Goal: Transaction & Acquisition: Purchase product/service

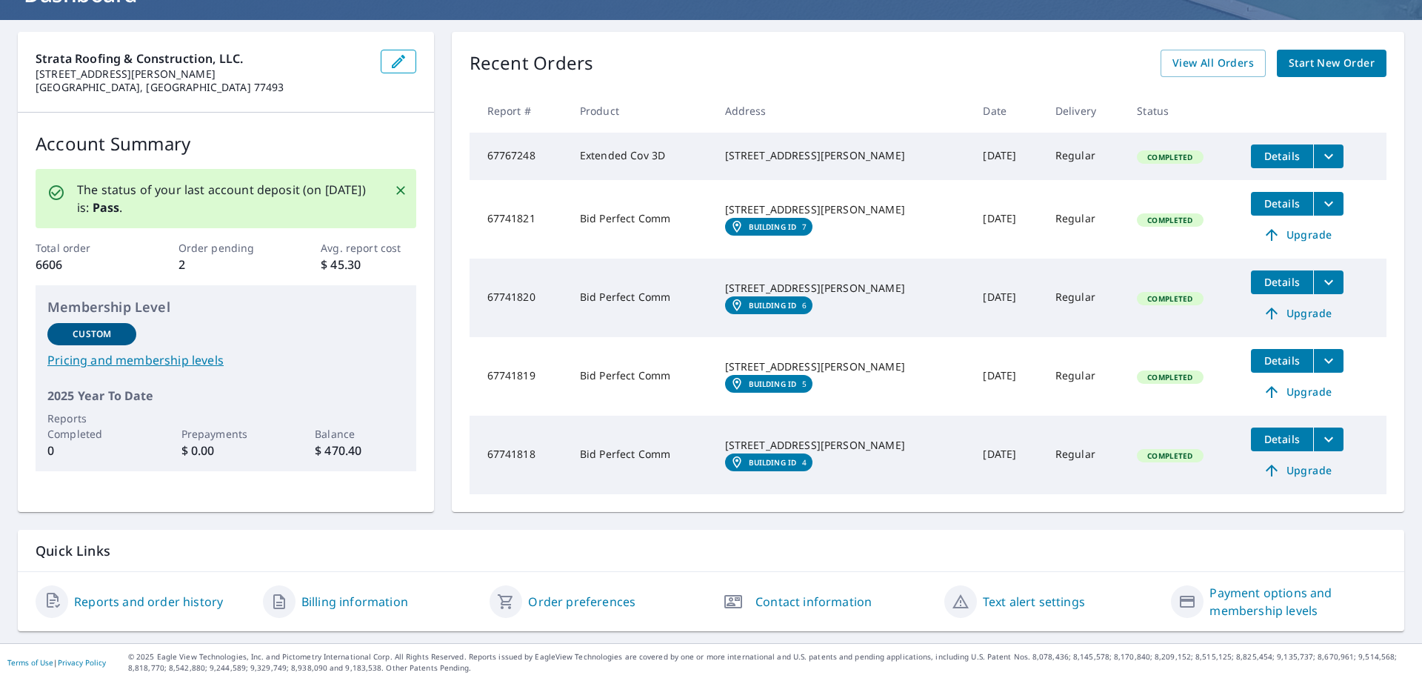
scroll to position [123, 0]
click at [1213, 605] on link "Payment options and membership levels" at bounding box center [1297, 602] width 177 height 36
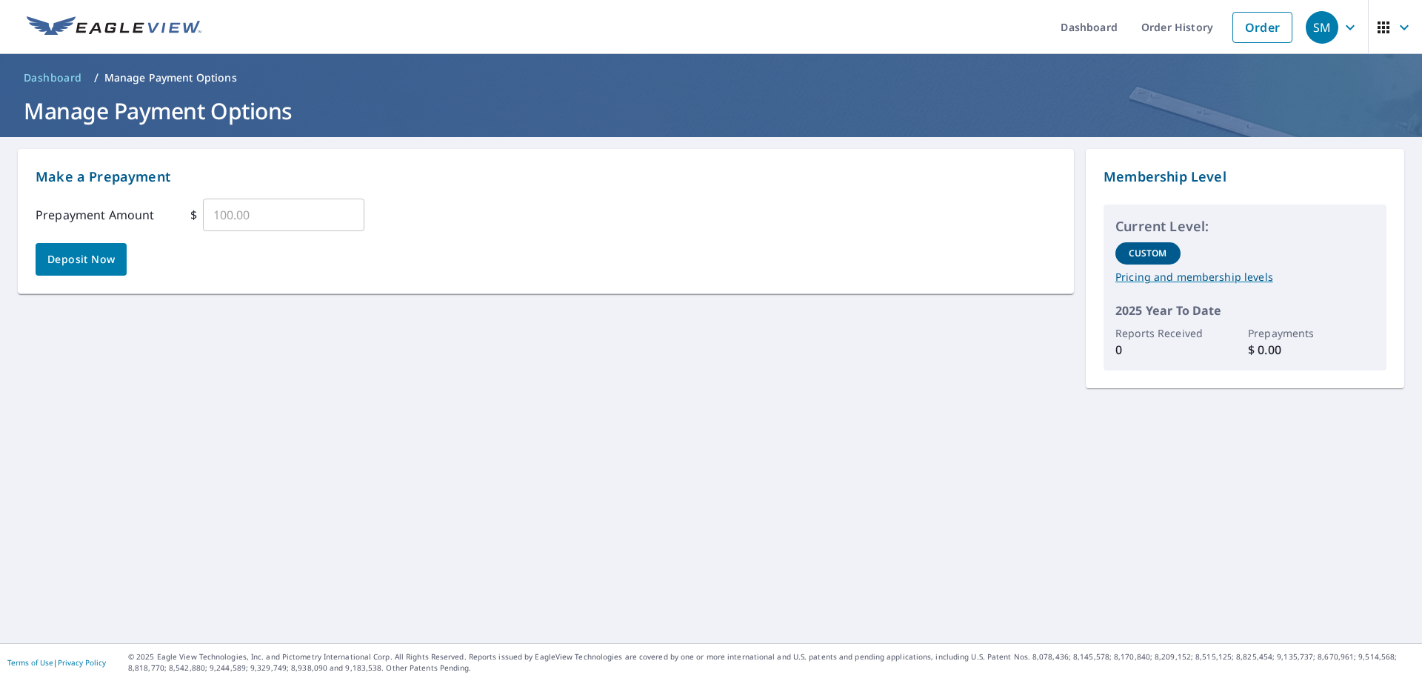
click at [236, 223] on input "text" at bounding box center [283, 214] width 161 height 41
type input "1000.00"
drag, startPoint x: 258, startPoint y: 209, endPoint x: 175, endPoint y: 220, distance: 83.7
click at [175, 220] on div "Prepayment Amount $ 1000.00 ​" at bounding box center [546, 214] width 1021 height 33
type input "1500.00"
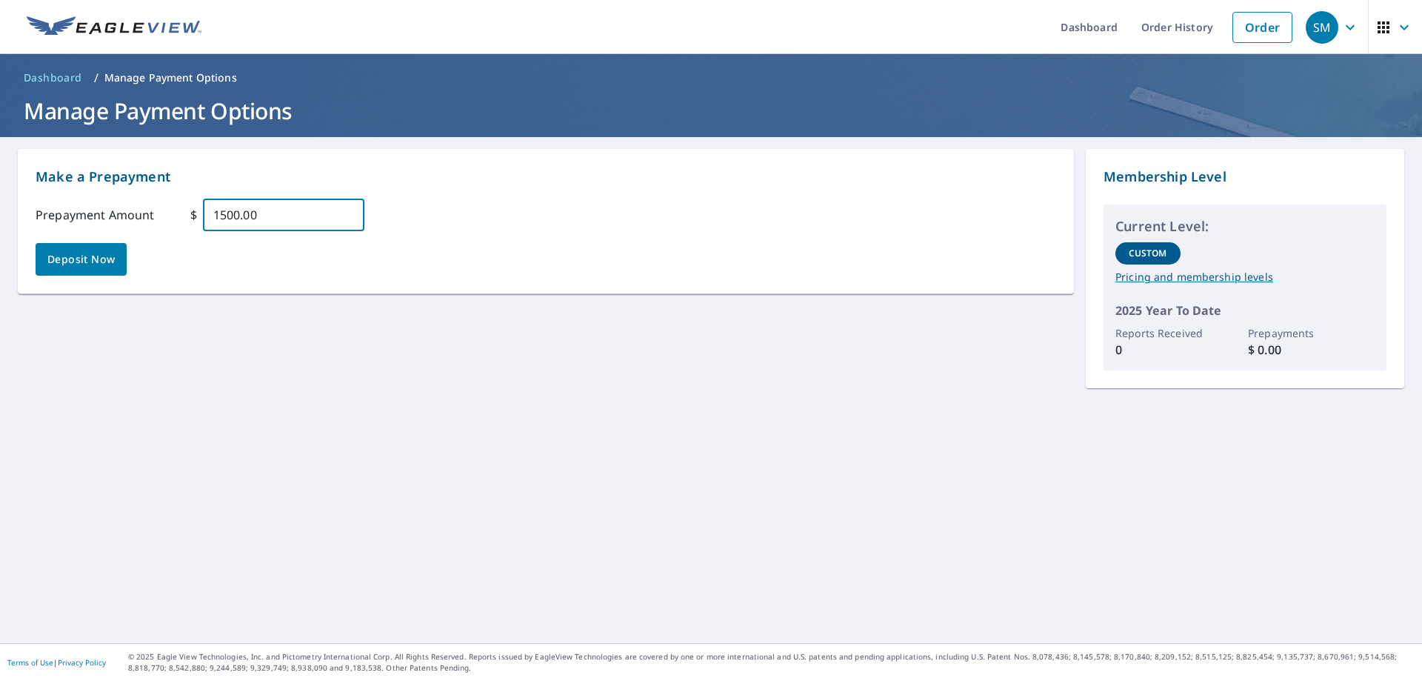
click at [224, 244] on div "Make a Prepayment Prepayment Amount $ 1500.00 ​ Deposit Now" at bounding box center [546, 221] width 1021 height 109
click at [73, 265] on span "Deposit Now" at bounding box center [80, 259] width 67 height 19
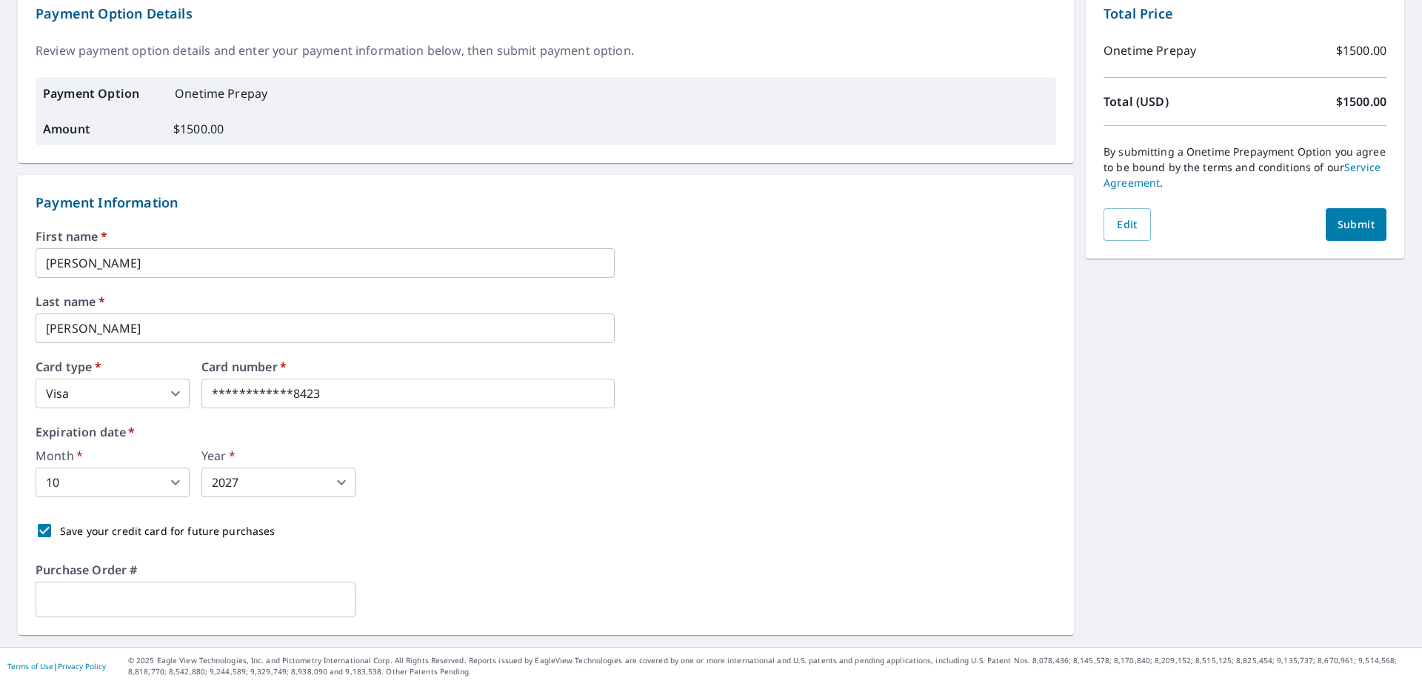
scroll to position [167, 0]
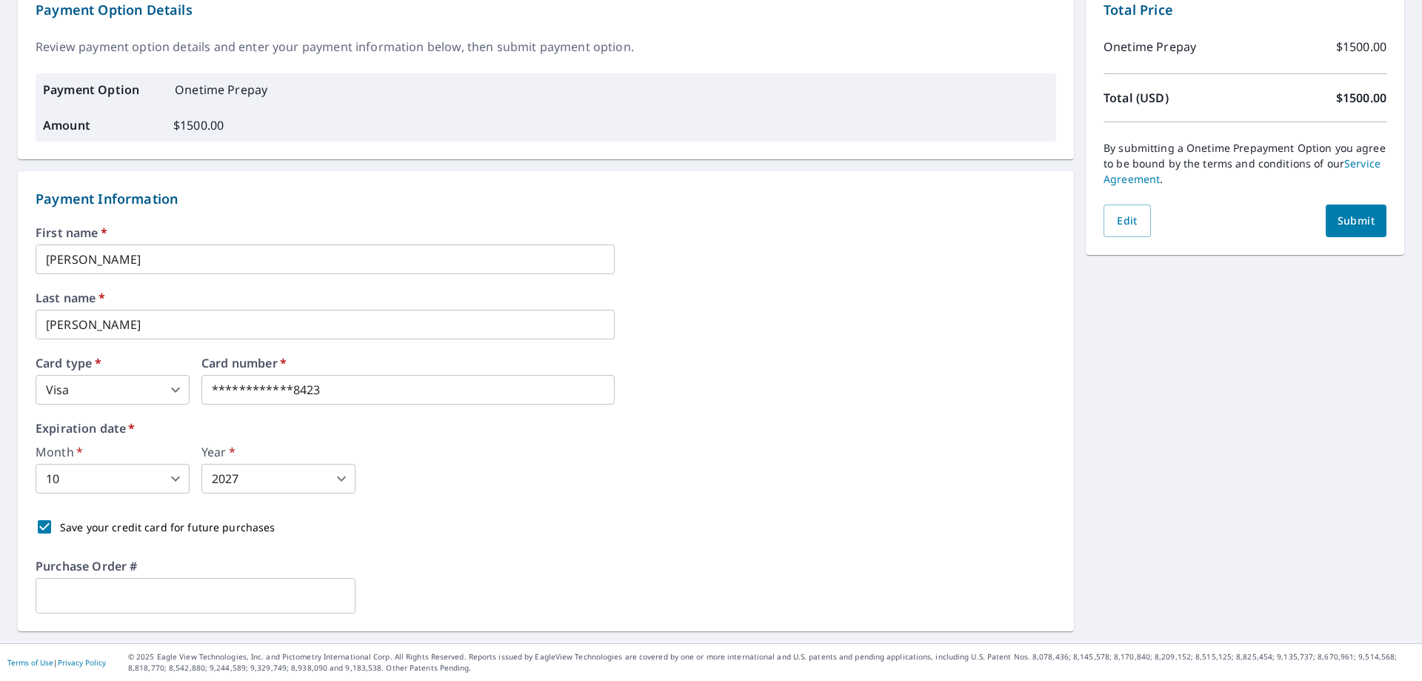
click at [1339, 224] on span "Submit" at bounding box center [1355, 221] width 37 height 19
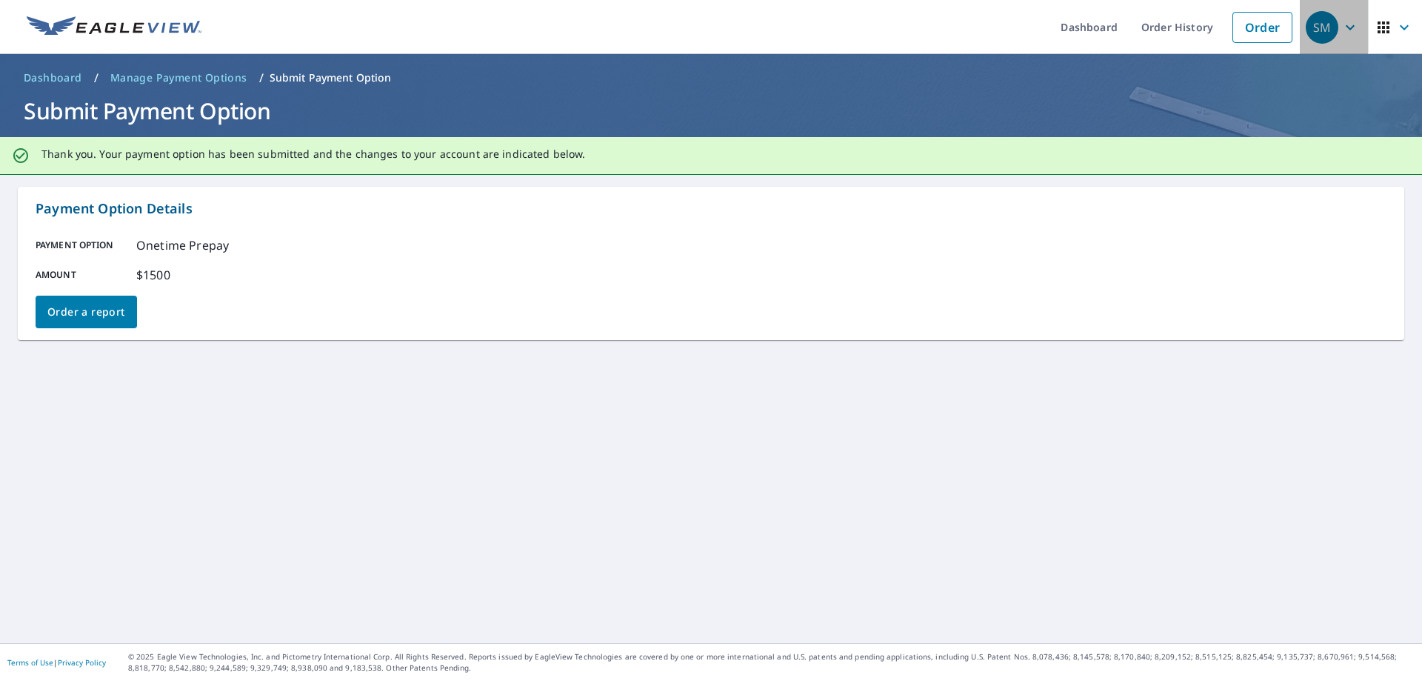
click at [1341, 27] on icon "button" at bounding box center [1350, 28] width 18 height 18
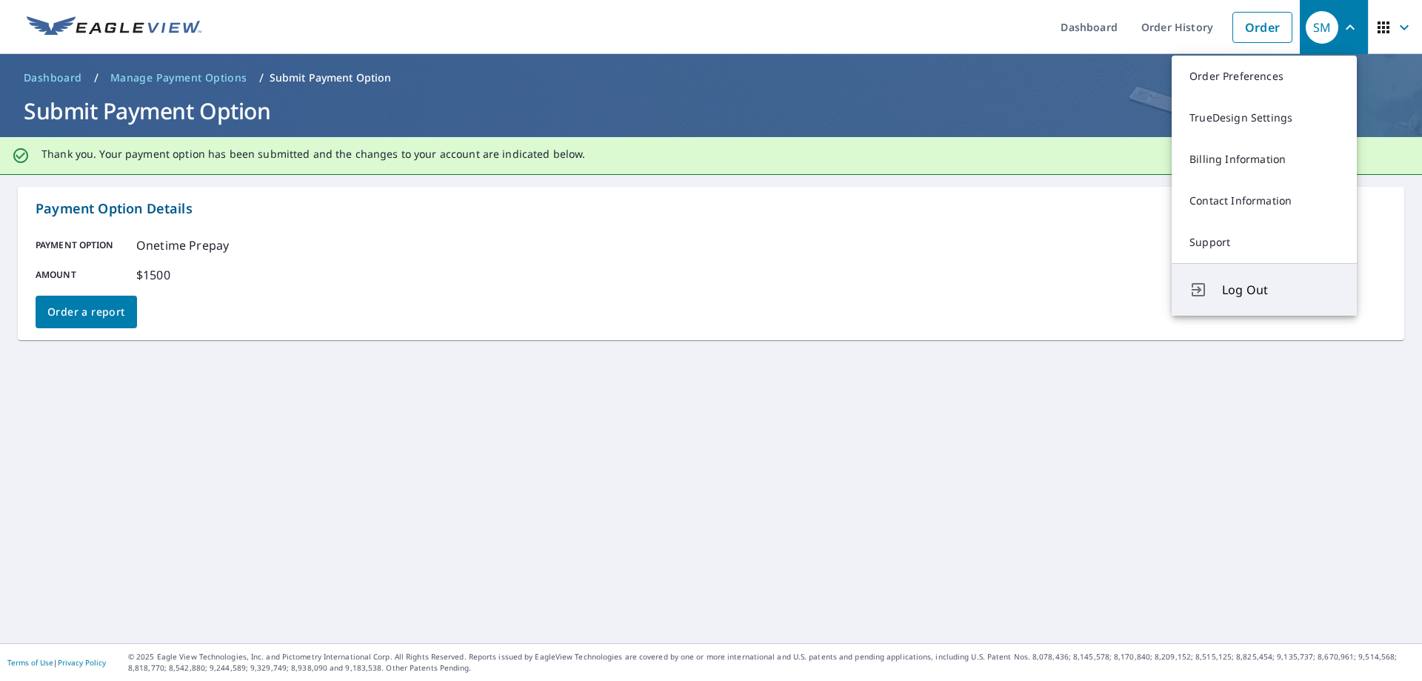
click at [1240, 290] on span "Log Out" at bounding box center [1280, 290] width 117 height 18
